Goal: Check status: Check status

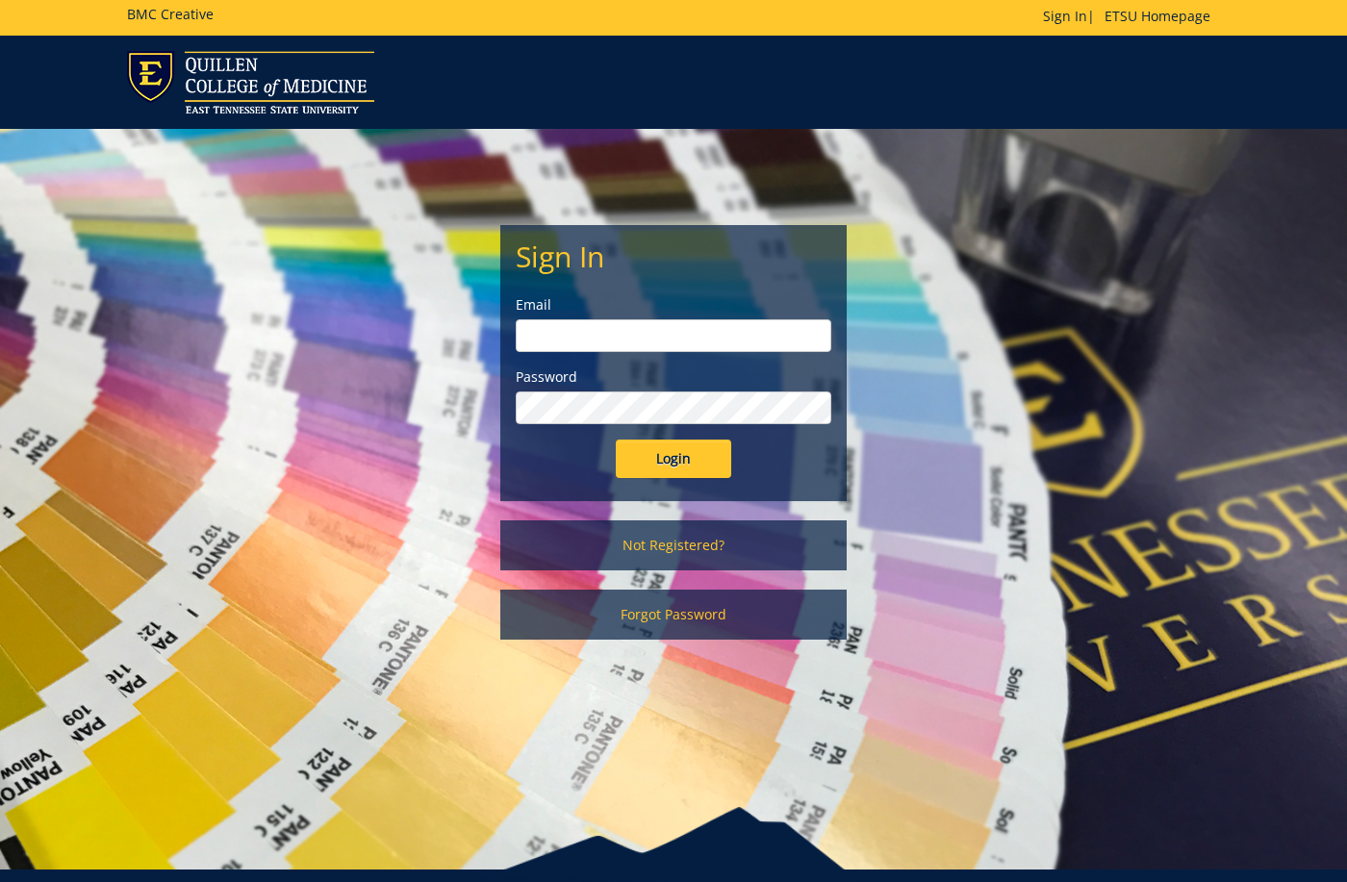
scroll to position [4, 0]
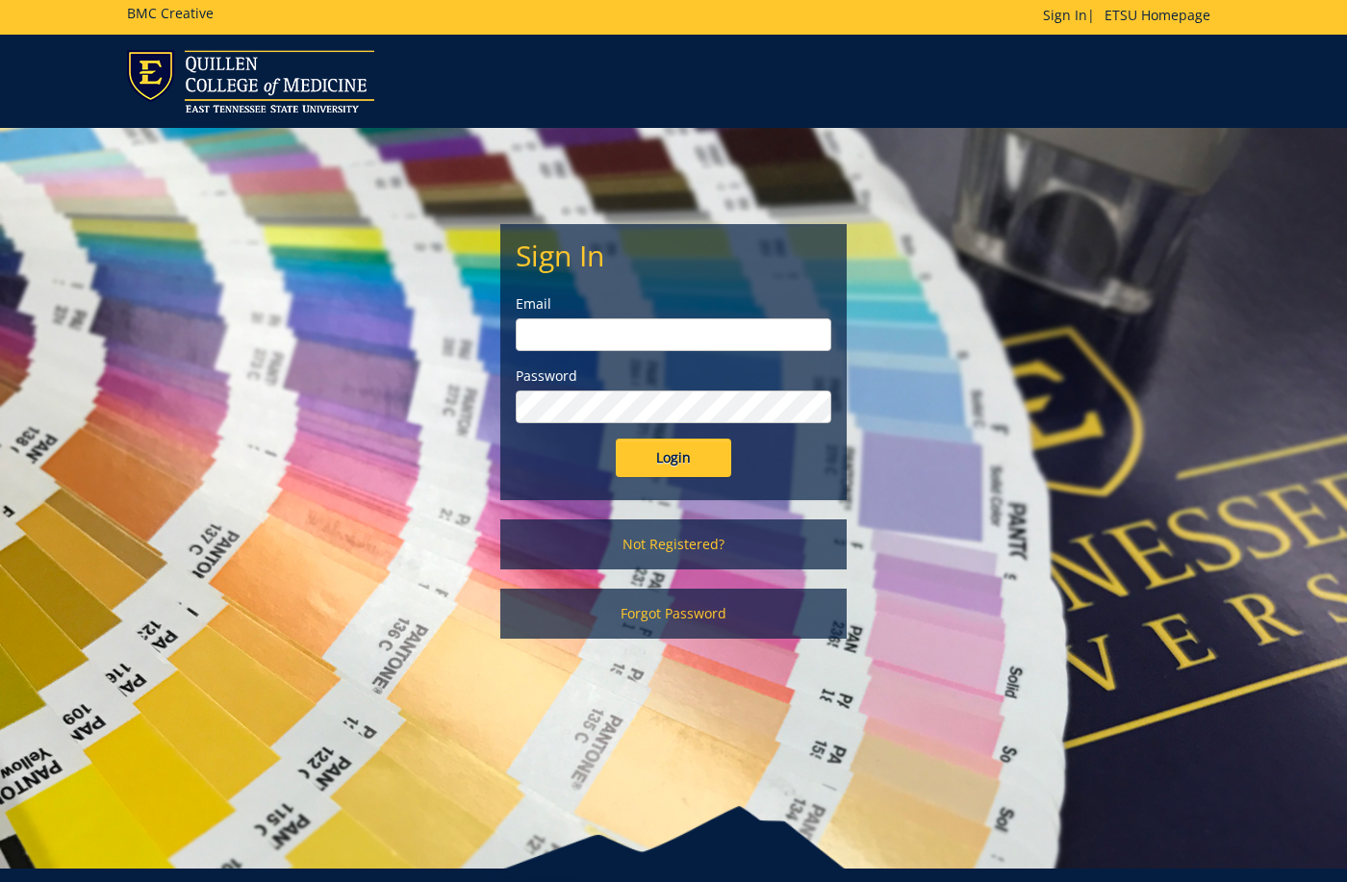
click at [786, 354] on form "Sign In Email Password Login" at bounding box center [673, 358] width 315 height 238
click at [779, 340] on input "email" at bounding box center [673, 334] width 315 height 33
type input "[EMAIL_ADDRESS][DOMAIN_NAME]"
click at [683, 467] on input "Login" at bounding box center [673, 458] width 115 height 38
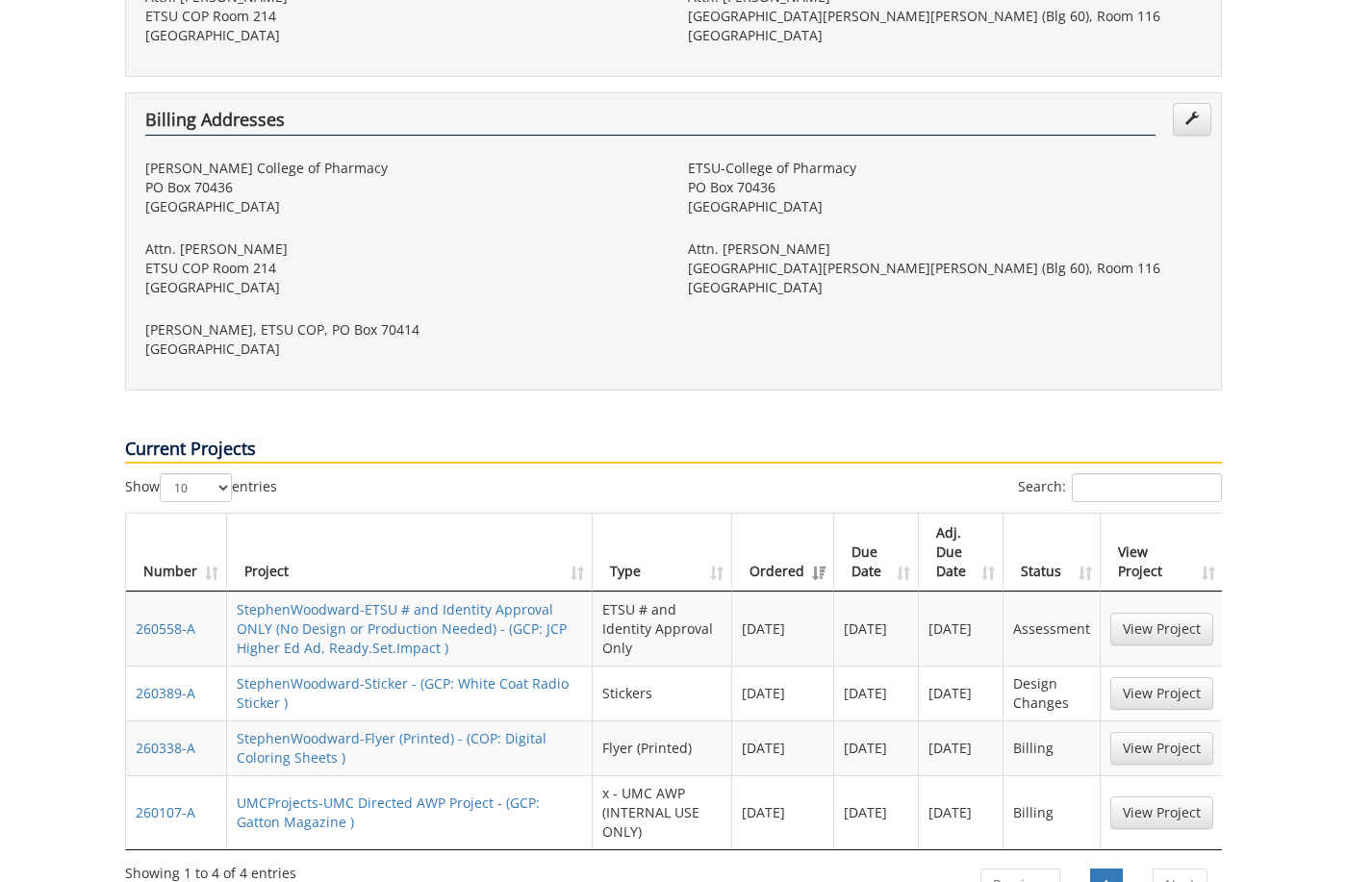
scroll to position [1131, 0]
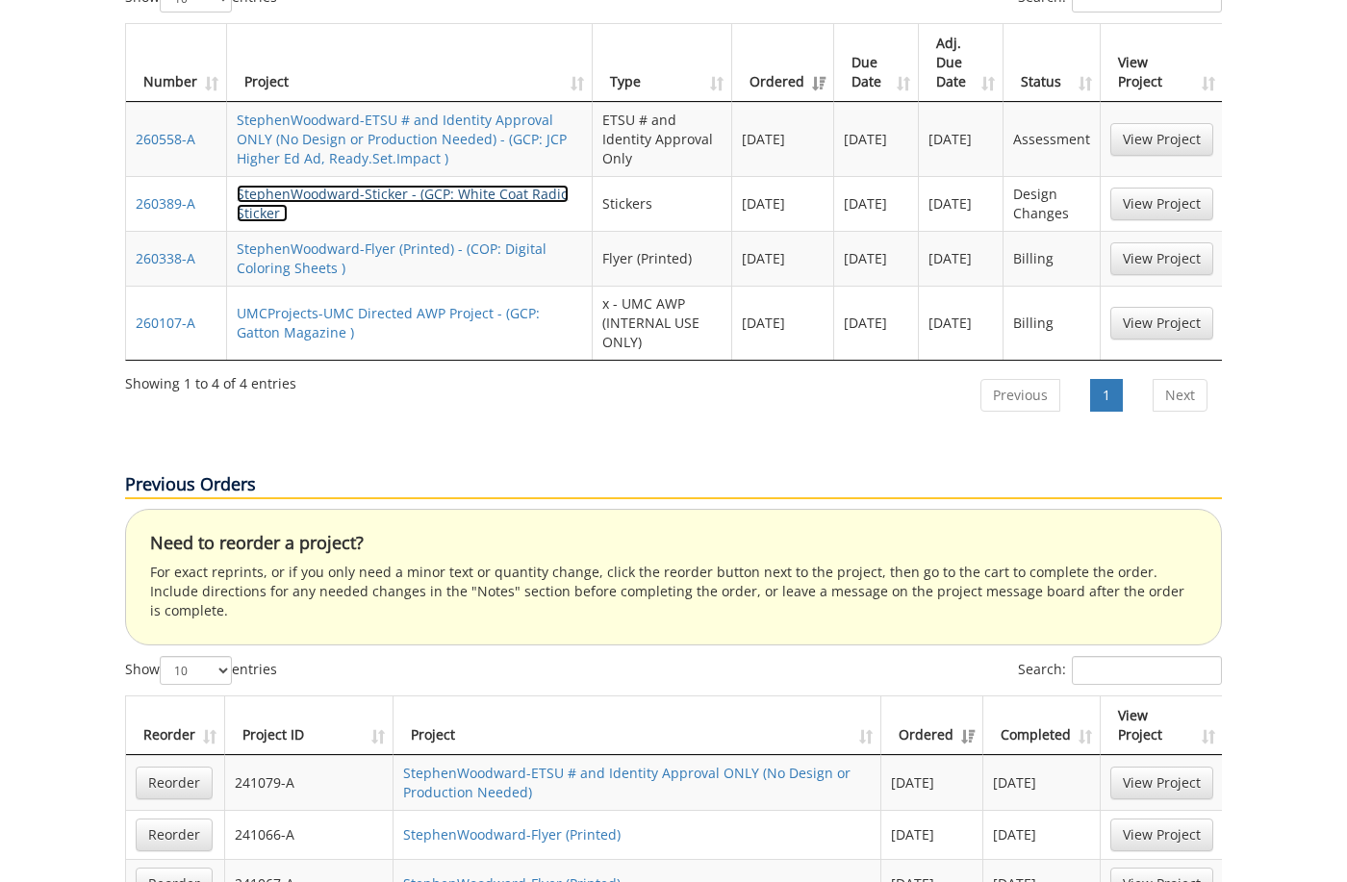
click at [526, 185] on link "StephenWoodward-Sticker - (GCP: White Coat Radio Sticker )" at bounding box center [403, 204] width 332 height 38
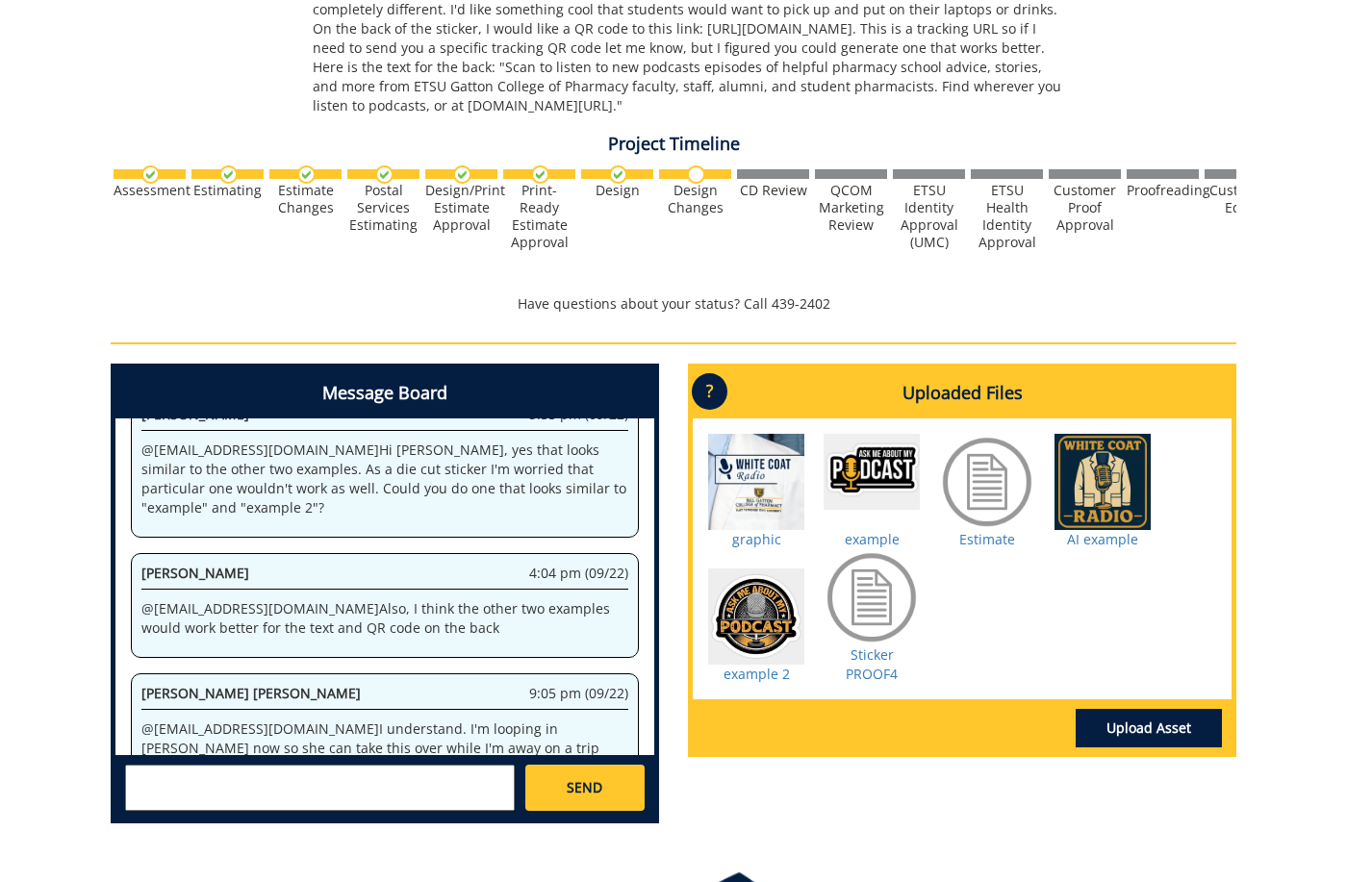
scroll to position [607, 0]
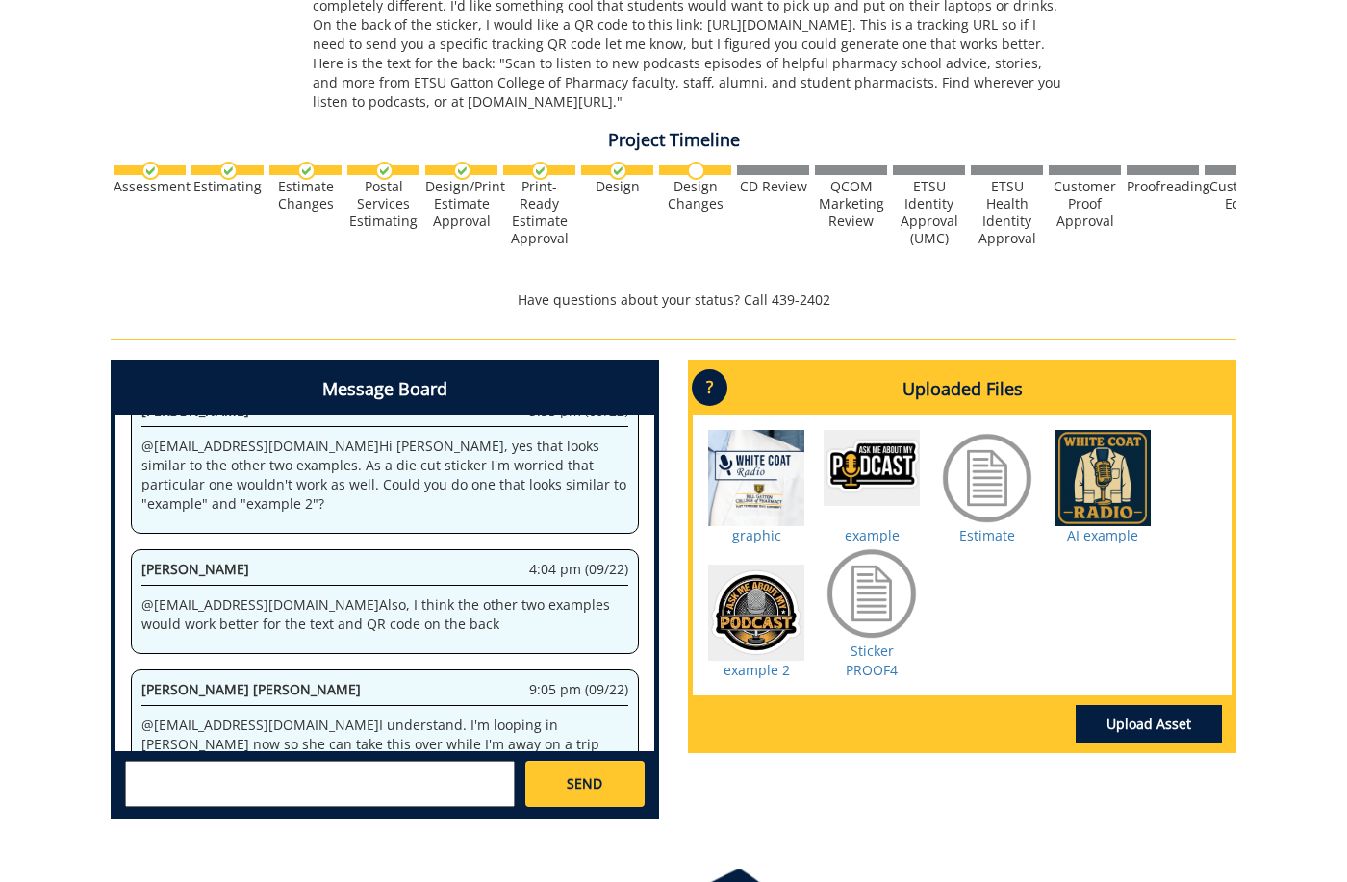
click at [1009, 520] on div at bounding box center [987, 478] width 96 height 96
click at [999, 525] on div at bounding box center [987, 478] width 96 height 96
click at [1002, 530] on link "Estimate" at bounding box center [987, 535] width 56 height 18
